Goal: Task Accomplishment & Management: Manage account settings

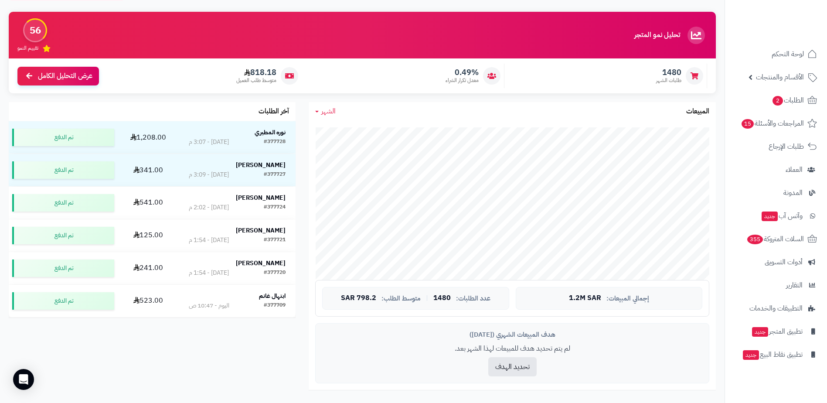
scroll to position [204, 0]
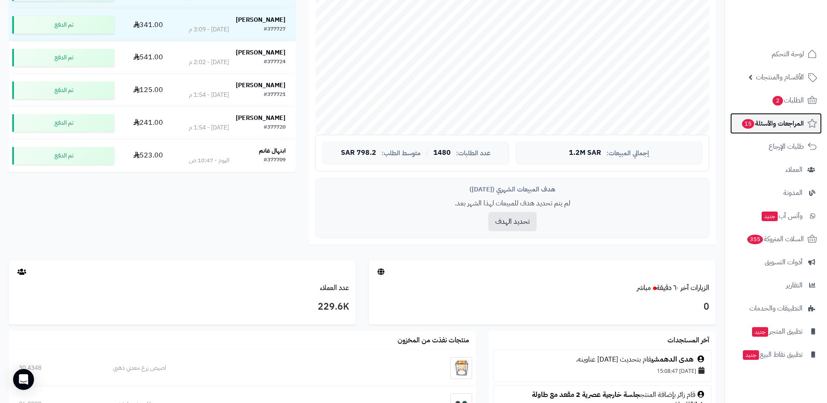
click at [778, 125] on span "المراجعات والأسئلة 15" at bounding box center [772, 123] width 63 height 12
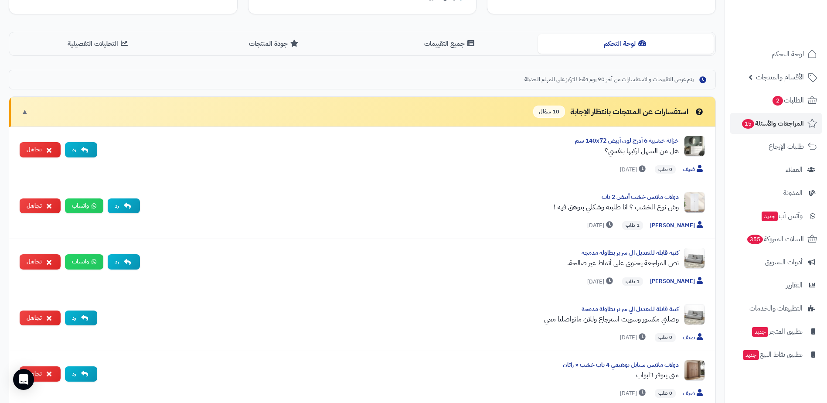
scroll to position [204, 0]
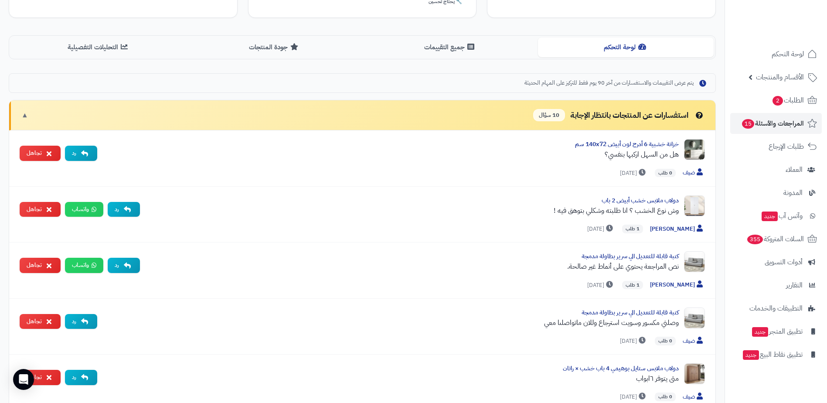
click at [25, 118] on span "▼" at bounding box center [24, 115] width 7 height 10
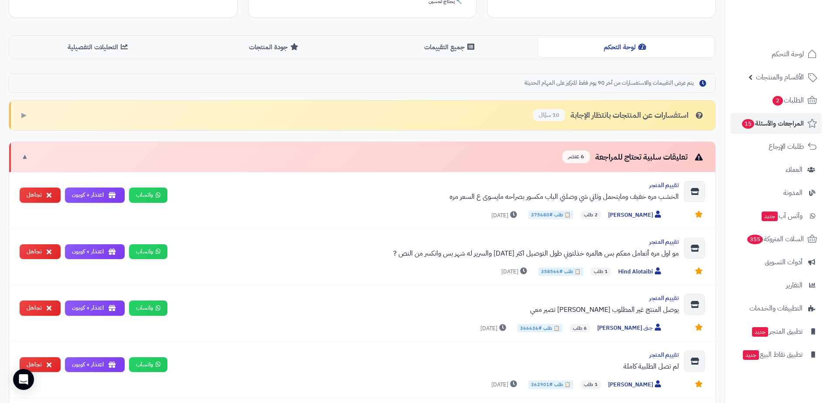
click at [29, 153] on div "تعليقات سلبية تحتاج للمراجعة 6 عنصر ▼" at bounding box center [362, 157] width 706 height 31
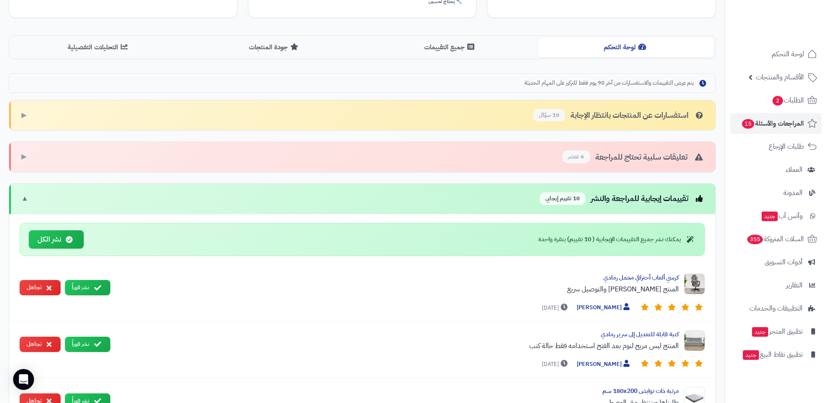
click at [21, 203] on span "▼" at bounding box center [24, 199] width 7 height 10
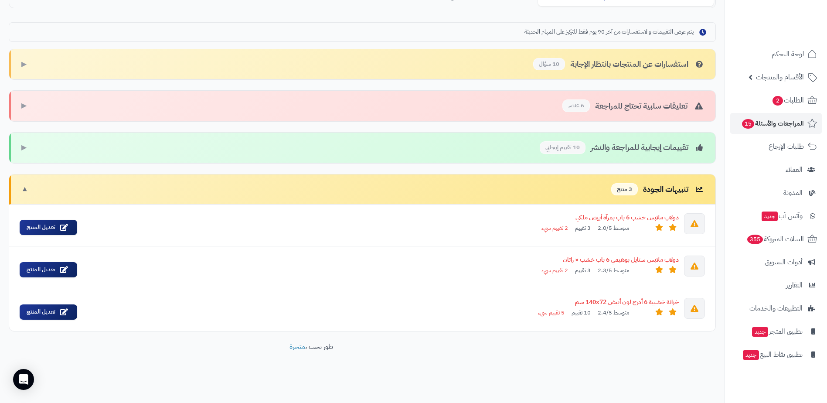
click at [23, 185] on span "▼" at bounding box center [24, 189] width 7 height 10
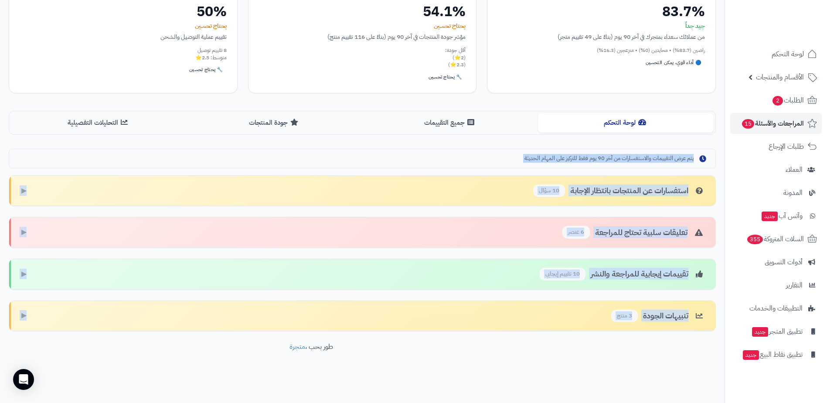
drag, startPoint x: 694, startPoint y: 160, endPoint x: 443, endPoint y: 337, distance: 307.4
click at [443, 337] on div "إدارة الجودة والتقييمات مراقبة وإدارة تقييمات العملاء بطريقة احترافية لتحسين تج…" at bounding box center [362, 150] width 725 height 505
drag, startPoint x: 443, startPoint y: 337, endPoint x: 413, endPoint y: 374, distance: 47.1
click at [413, 374] on footer "طور بحب ، متجرة" at bounding box center [311, 364] width 622 height 44
